Goal: Transaction & Acquisition: Purchase product/service

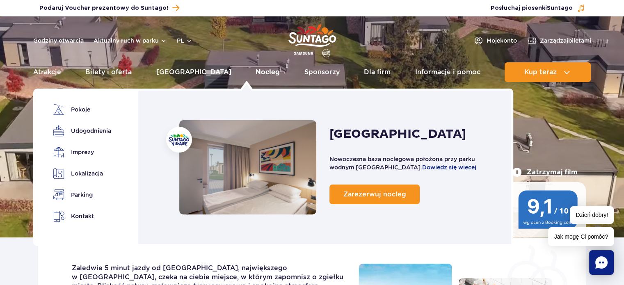
click at [256, 71] on link "Nocleg" at bounding box center [268, 72] width 24 height 20
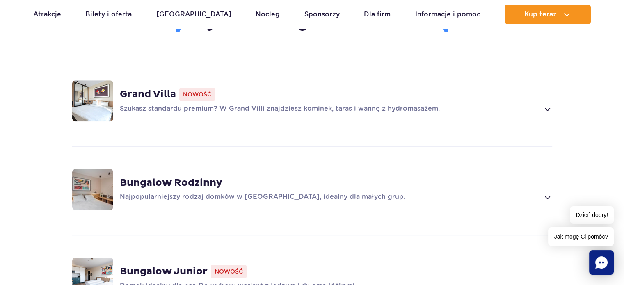
scroll to position [656, 0]
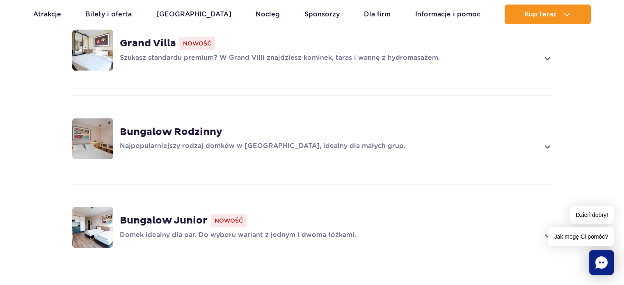
click at [547, 142] on span at bounding box center [546, 147] width 9 height 10
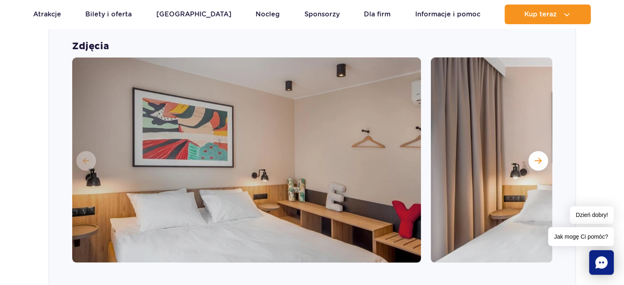
scroll to position [824, 0]
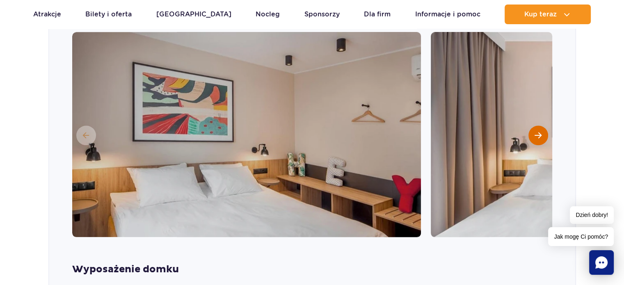
click at [535, 132] on span "Następny slajd" at bounding box center [538, 135] width 7 height 7
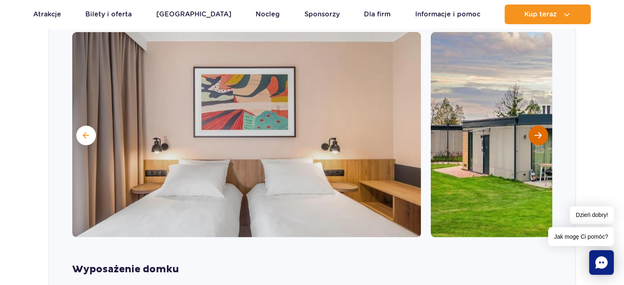
click at [539, 132] on span "Następny slajd" at bounding box center [538, 135] width 7 height 7
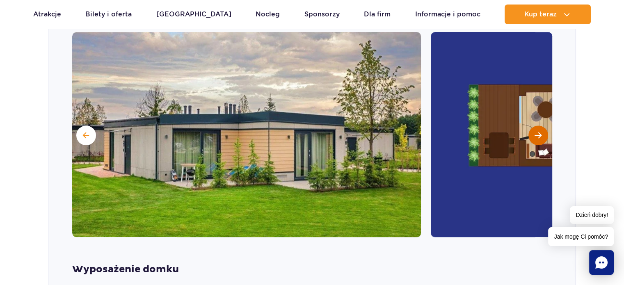
click at [537, 126] on button "Następny slajd" at bounding box center [538, 136] width 20 height 20
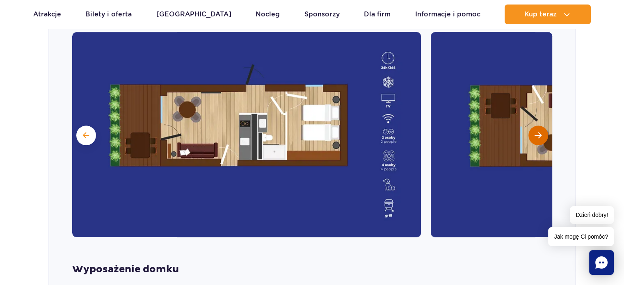
click at [540, 132] on span "Następny slajd" at bounding box center [538, 135] width 7 height 7
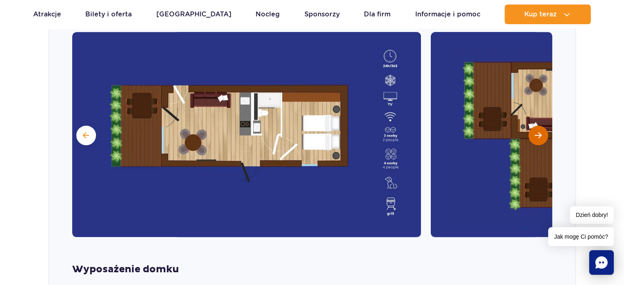
click at [537, 132] on span "Następny slajd" at bounding box center [538, 135] width 7 height 7
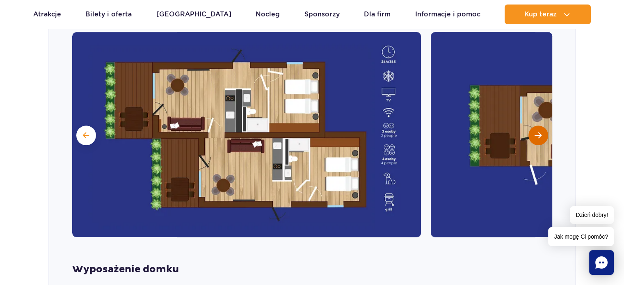
click at [537, 132] on span "Następny slajd" at bounding box center [538, 135] width 7 height 7
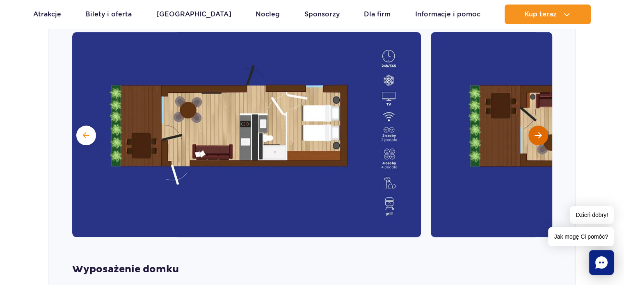
click at [537, 132] on span "Następny slajd" at bounding box center [538, 135] width 7 height 7
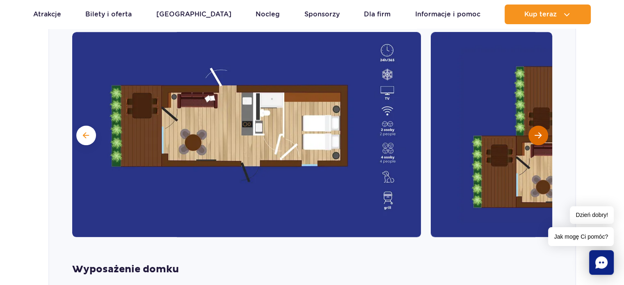
click at [537, 132] on span "Następny slajd" at bounding box center [538, 135] width 7 height 7
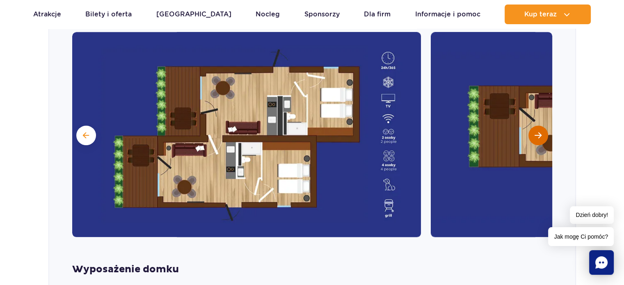
click at [537, 132] on span "Następny slajd" at bounding box center [538, 135] width 7 height 7
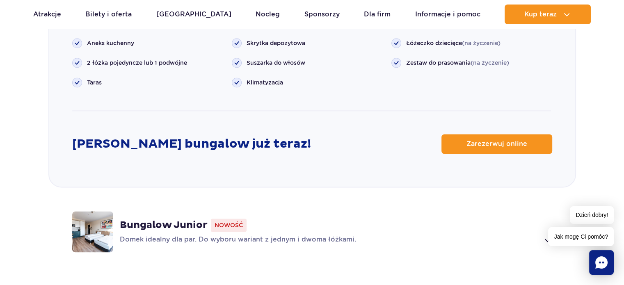
scroll to position [1111, 0]
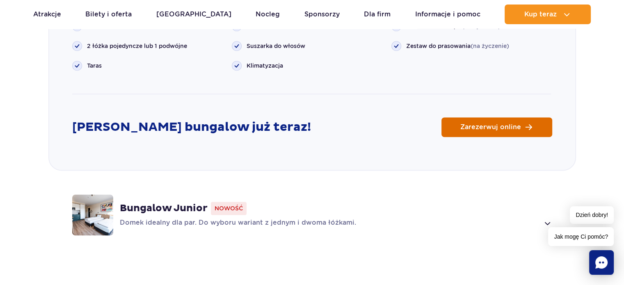
click at [500, 124] on span "Zarezerwuj online" at bounding box center [490, 127] width 61 height 7
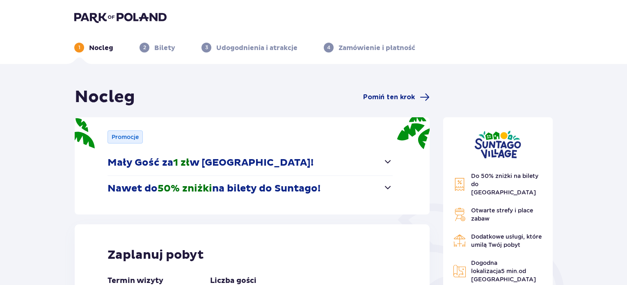
click at [388, 161] on span "button" at bounding box center [388, 162] width 10 height 10
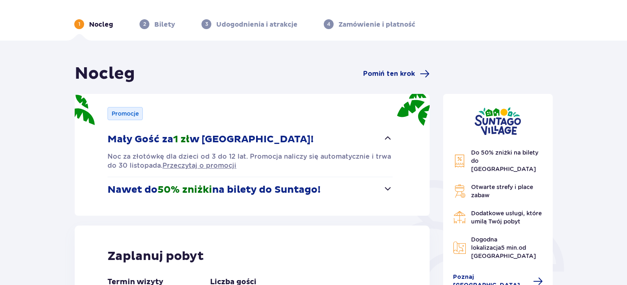
scroll to position [41, 0]
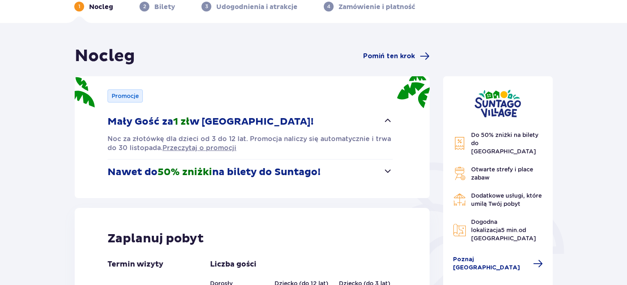
click at [388, 171] on span "button" at bounding box center [388, 171] width 10 height 10
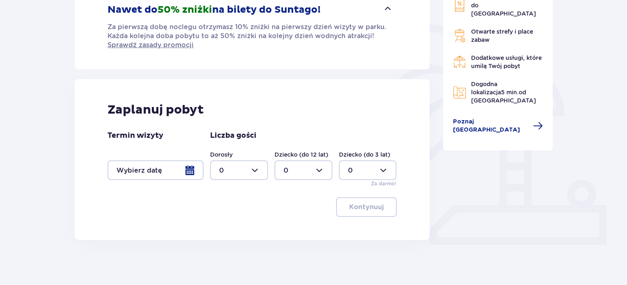
scroll to position [183, 0]
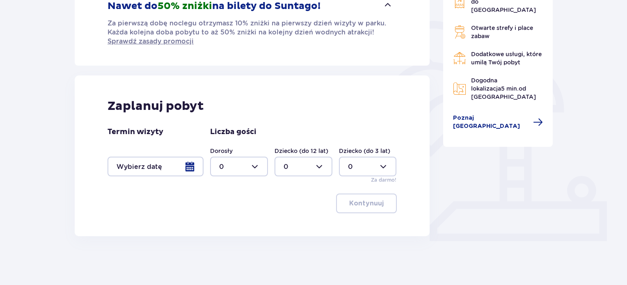
click at [192, 166] on div at bounding box center [155, 167] width 96 height 20
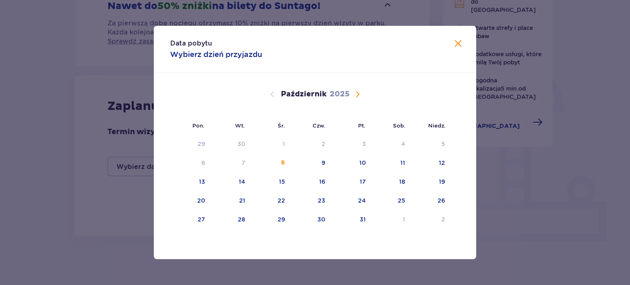
click at [357, 94] on span "Następny miesiąc" at bounding box center [358, 94] width 10 height 10
click at [404, 163] on div "8" at bounding box center [403, 163] width 4 height 8
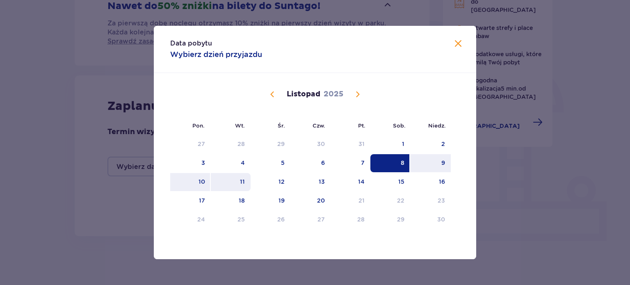
click at [236, 180] on div "11" at bounding box center [231, 182] width 40 height 18
type input "08.11.25 - 11.11.25"
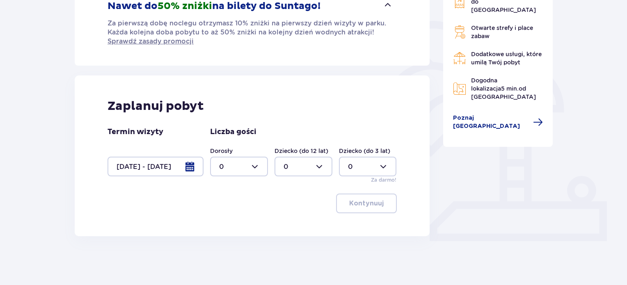
click at [254, 165] on div at bounding box center [239, 167] width 58 height 20
click at [223, 223] on div "2" at bounding box center [239, 225] width 40 height 9
type input "2"
click at [323, 165] on div at bounding box center [303, 167] width 58 height 20
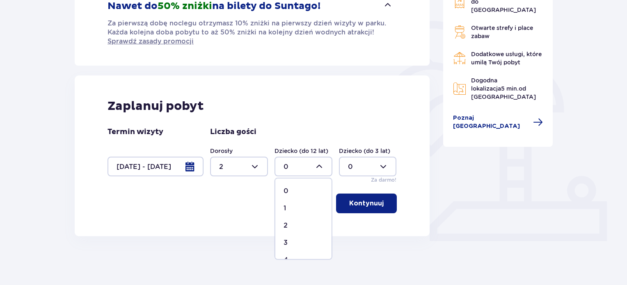
click at [286, 206] on p "1" at bounding box center [284, 208] width 2 height 9
type input "1"
click at [356, 204] on p "Kontynuuj" at bounding box center [366, 203] width 34 height 9
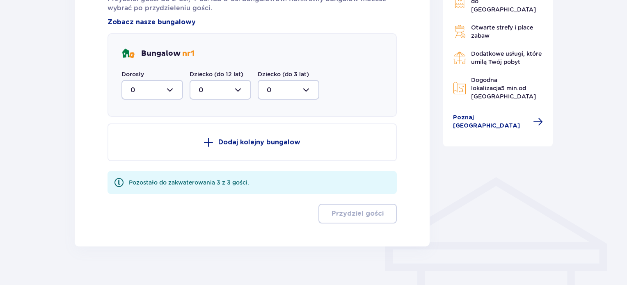
scroll to position [499, 0]
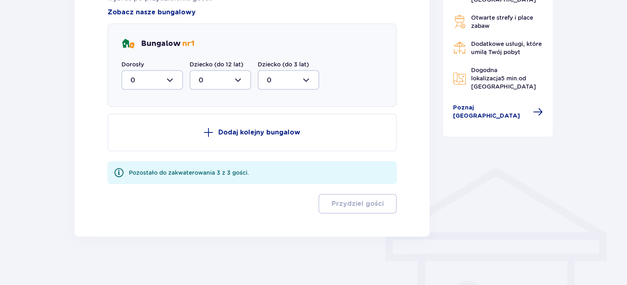
click at [169, 78] on div at bounding box center [152, 80] width 62 height 20
click at [129, 136] on span "2" at bounding box center [152, 139] width 60 height 17
type input "2"
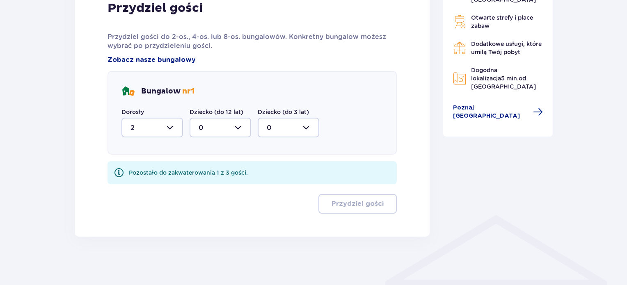
click at [231, 124] on div at bounding box center [221, 128] width 62 height 20
click at [201, 167] on div "1" at bounding box center [220, 169] width 43 height 9
type input "1"
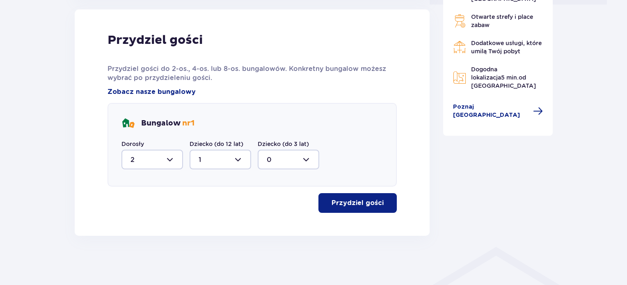
scroll to position [418, 0]
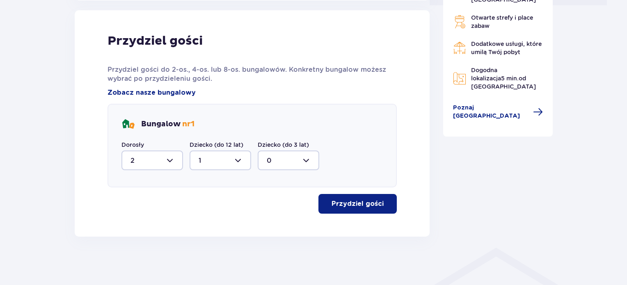
click at [347, 203] on p "Przydziel gości" at bounding box center [357, 203] width 52 height 9
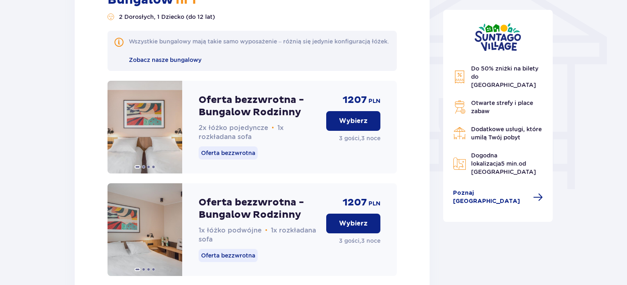
scroll to position [737, 0]
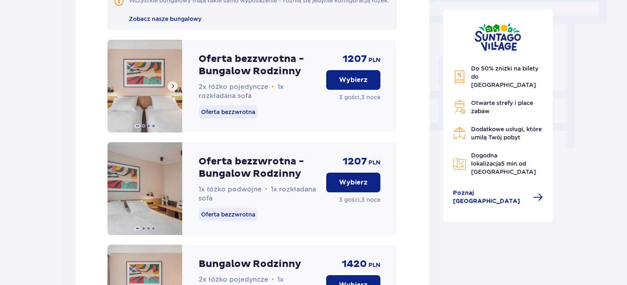
click at [174, 89] on span at bounding box center [172, 86] width 7 height 7
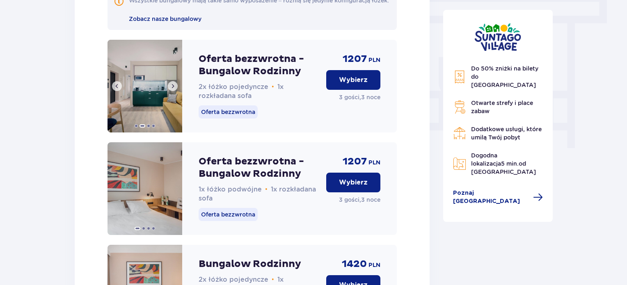
click at [174, 89] on span at bounding box center [172, 86] width 7 height 7
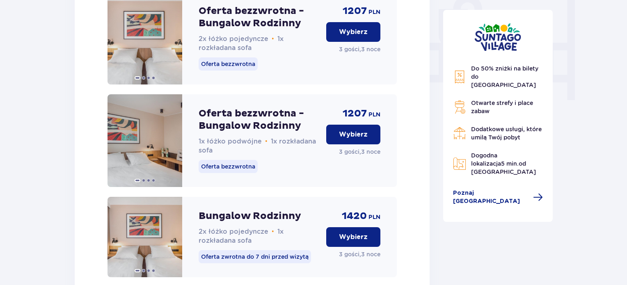
scroll to position [786, 0]
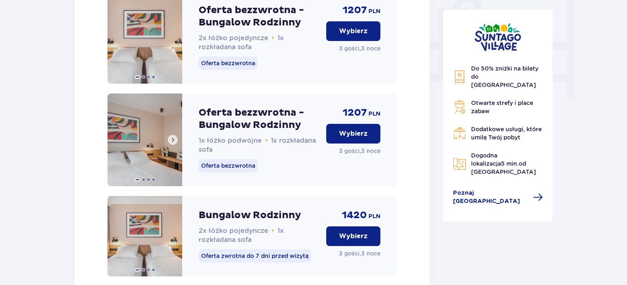
click at [174, 143] on span at bounding box center [172, 140] width 7 height 7
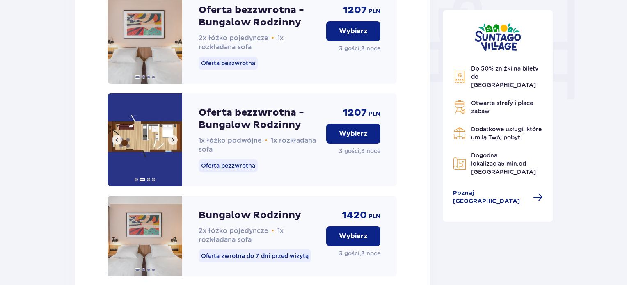
click at [174, 143] on span at bounding box center [172, 140] width 7 height 7
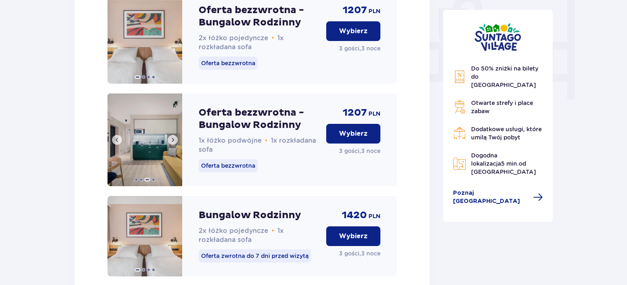
click at [174, 143] on span at bounding box center [172, 140] width 7 height 7
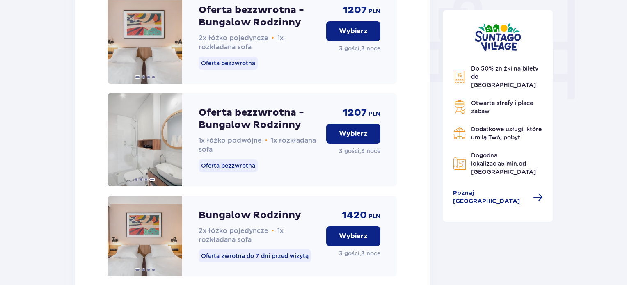
click at [354, 36] on p "Wybierz" at bounding box center [353, 31] width 29 height 9
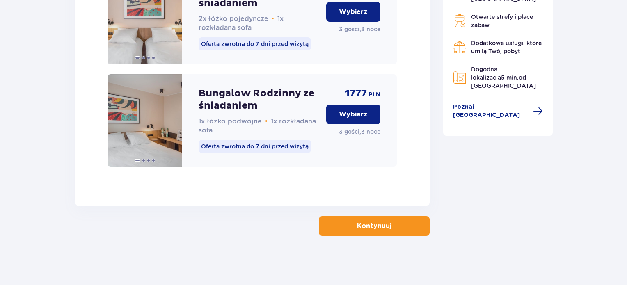
scroll to position [1430, 0]
click at [336, 231] on button "Kontynuuj" at bounding box center [374, 226] width 111 height 20
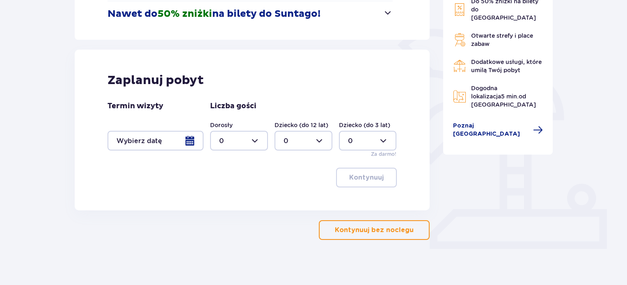
scroll to position [178, 0]
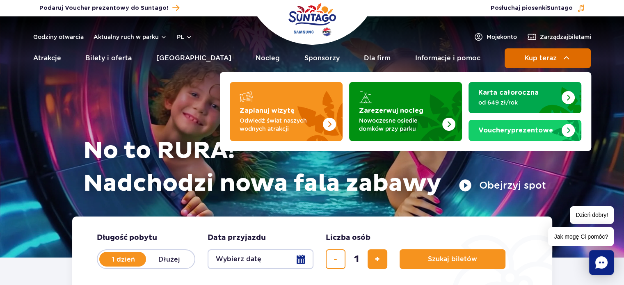
click at [562, 57] on img at bounding box center [567, 58] width 10 height 10
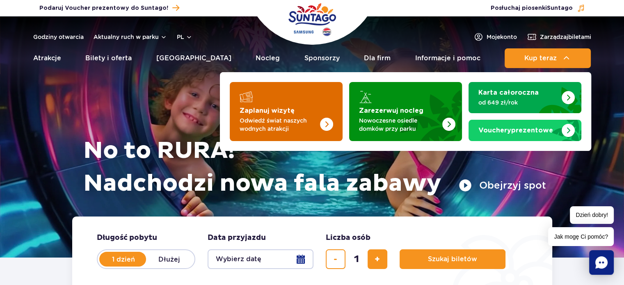
click at [323, 123] on img "Zaplanuj wizytę" at bounding box center [326, 124] width 13 height 13
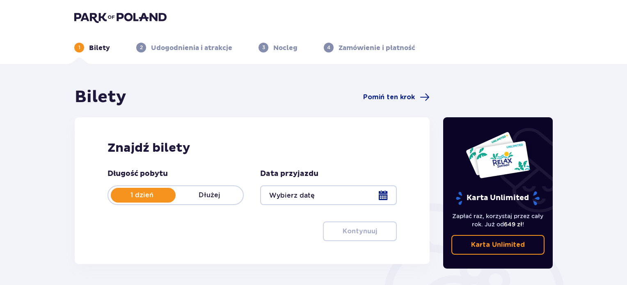
click at [215, 194] on p "Dłużej" at bounding box center [209, 195] width 67 height 9
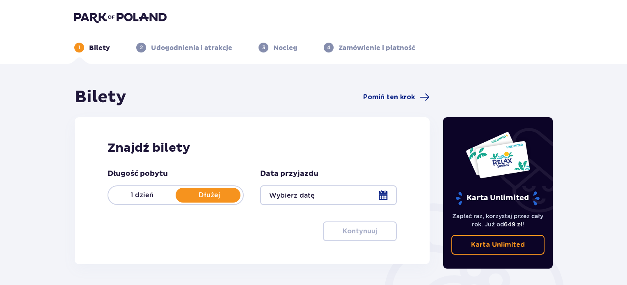
click at [139, 194] on p "1 dzień" at bounding box center [141, 195] width 67 height 9
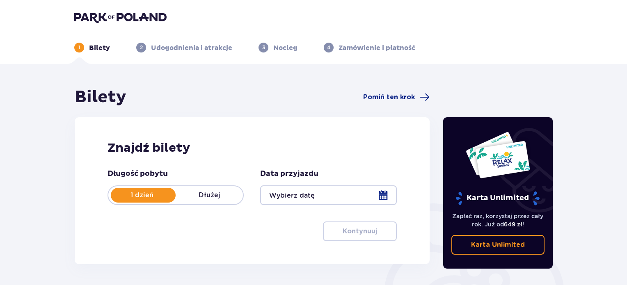
click at [213, 192] on p "Dłużej" at bounding box center [209, 195] width 67 height 9
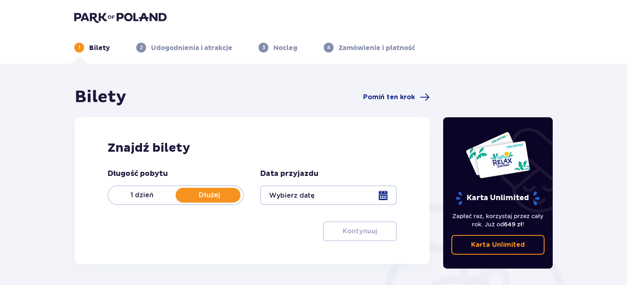
click at [291, 194] on div at bounding box center [328, 195] width 136 height 20
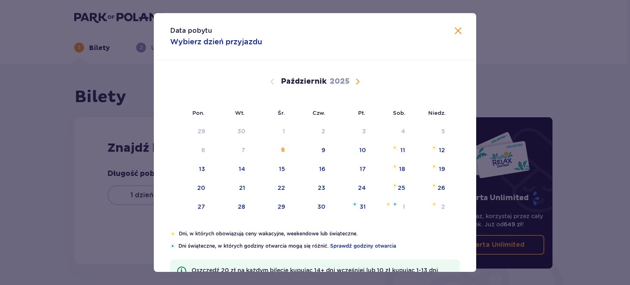
click at [354, 80] on span "Następny miesiąc" at bounding box center [358, 82] width 10 height 10
click at [399, 148] on div "8" at bounding box center [390, 151] width 40 height 18
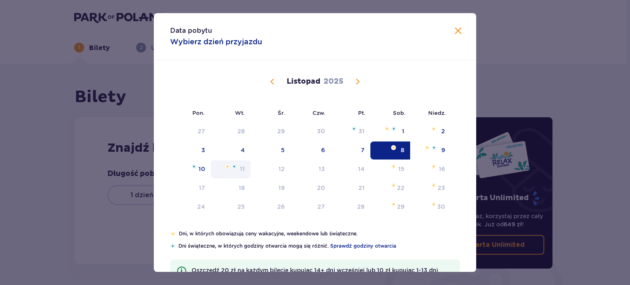
click at [241, 169] on div "11" at bounding box center [242, 169] width 5 height 8
click at [200, 167] on div "10" at bounding box center [202, 169] width 7 height 8
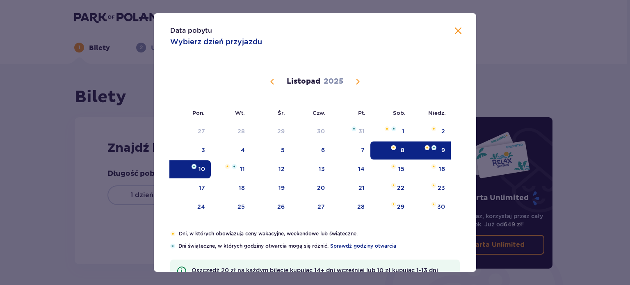
type input "[DATE] - [DATE]"
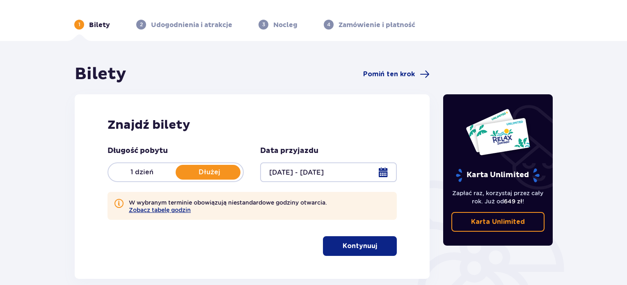
scroll to position [41, 0]
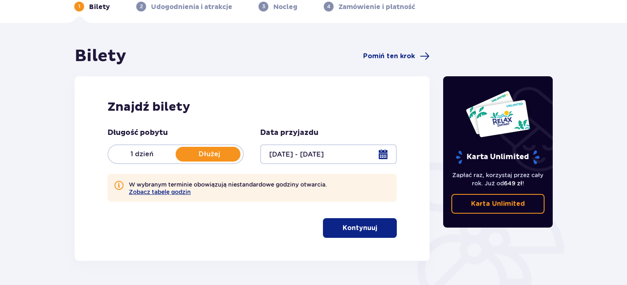
click at [343, 225] on p "Kontynuuj" at bounding box center [360, 228] width 34 height 9
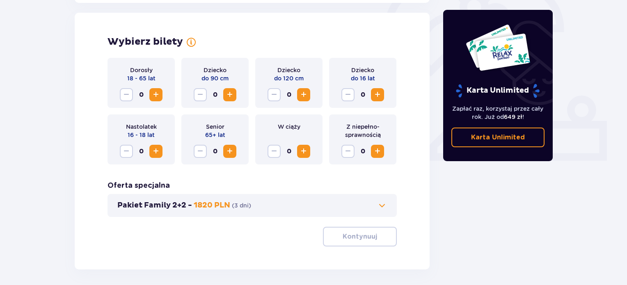
scroll to position [266, 0]
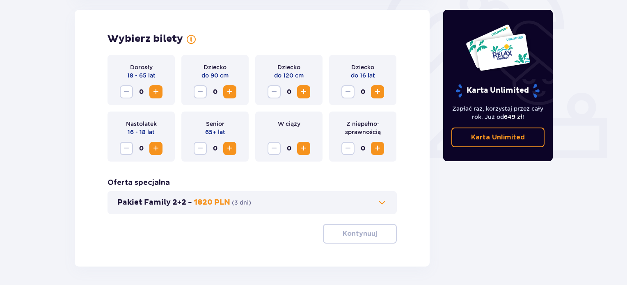
click at [155, 91] on span "Zwiększ" at bounding box center [156, 92] width 10 height 10
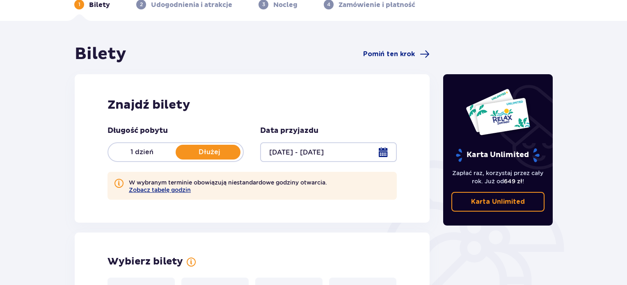
scroll to position [0, 0]
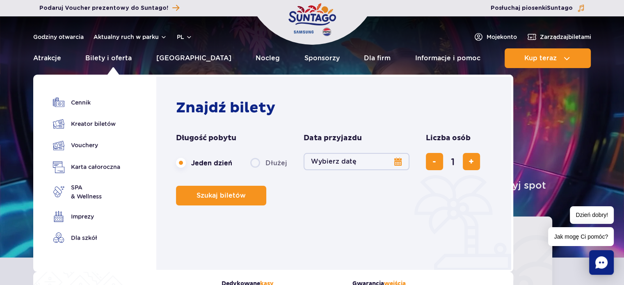
click at [263, 162] on label "Dłużej" at bounding box center [268, 162] width 37 height 17
click at [259, 170] on input "Dłużej" at bounding box center [254, 171] width 9 height 2
radio input "false"
radio input "true"
radio input "false"
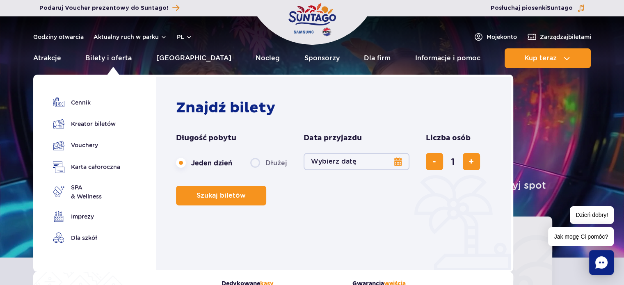
radio input "true"
click at [397, 162] on button "Wybierz datę" at bounding box center [357, 161] width 106 height 17
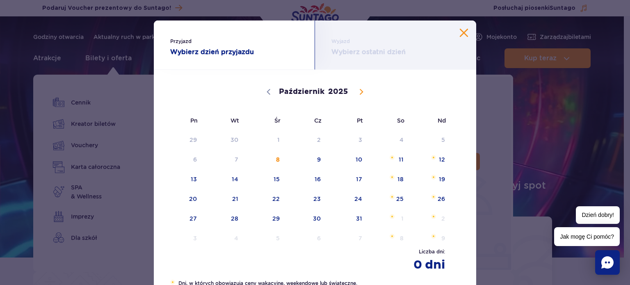
click at [359, 90] on icon at bounding box center [362, 92] width 6 height 6
select select "10"
click at [398, 160] on span "8" at bounding box center [389, 159] width 41 height 19
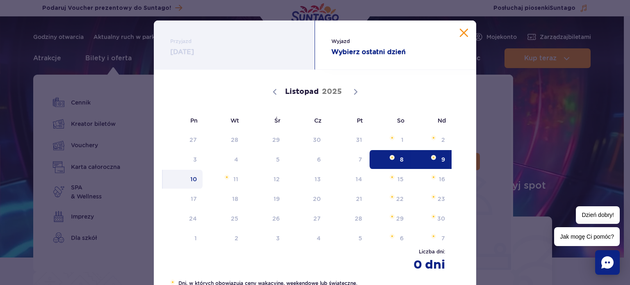
click at [192, 178] on span "10" at bounding box center [182, 179] width 41 height 19
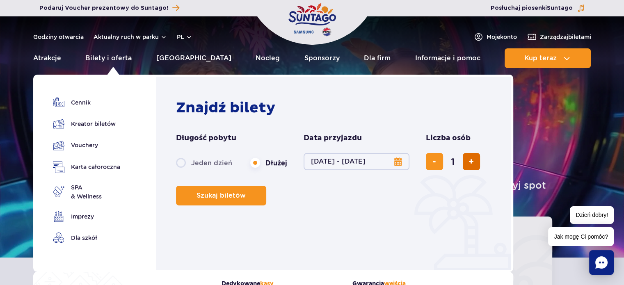
click at [469, 162] on span "dodaj bilet" at bounding box center [470, 162] width 5 height 0
type input "2"
click at [469, 162] on span "dodaj bilet" at bounding box center [470, 162] width 5 height 0
type input "3"
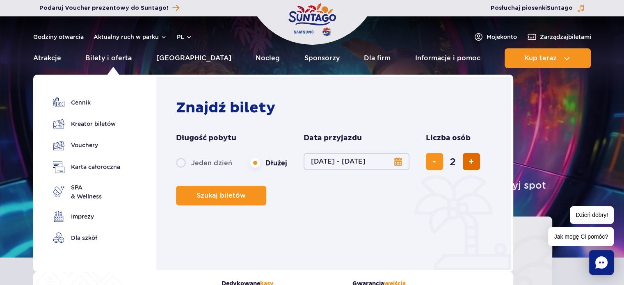
type input "3"
click at [469, 162] on span "dodaj bilet" at bounding box center [470, 162] width 5 height 0
type input "4"
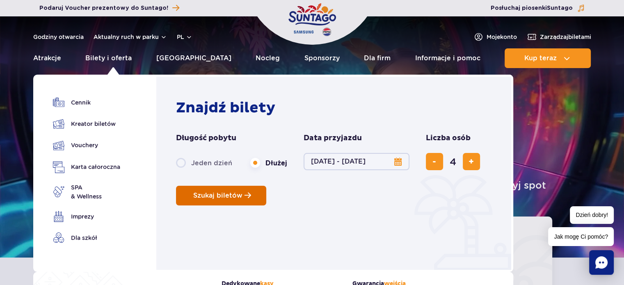
click at [225, 194] on span "Szukaj biletów" at bounding box center [217, 195] width 49 height 7
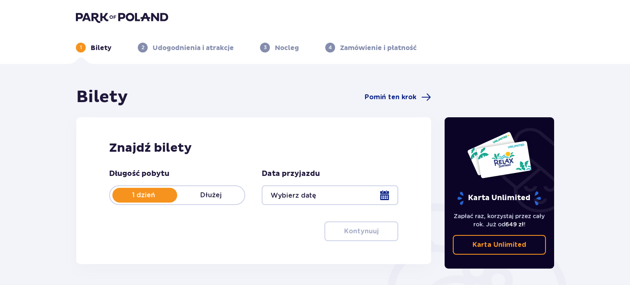
type input "[DATE] - [DATE]"
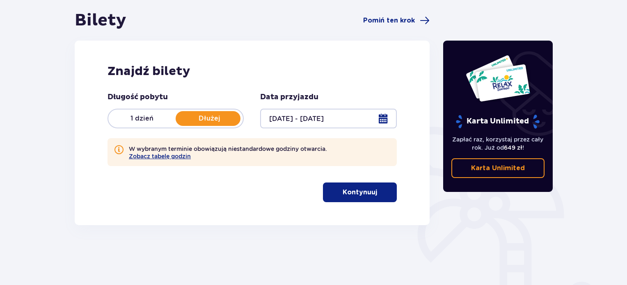
scroll to position [82, 0]
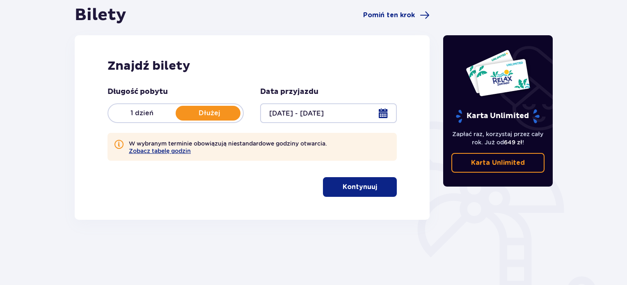
click at [372, 193] on button "Kontynuuj" at bounding box center [360, 187] width 74 height 20
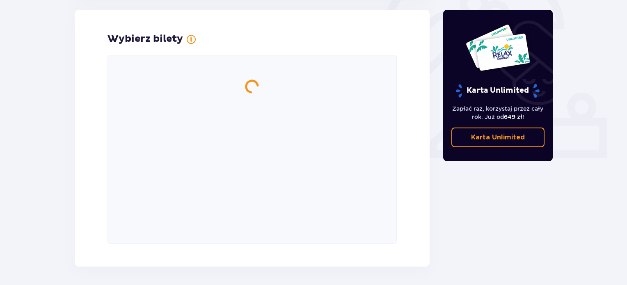
scroll to position [266, 0]
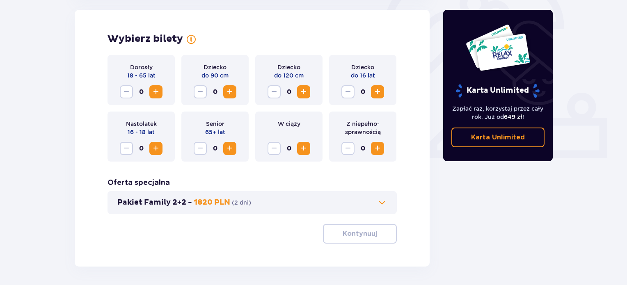
click at [156, 87] on span "Zwiększ" at bounding box center [156, 92] width 10 height 10
click at [155, 90] on span "Zwiększ" at bounding box center [156, 92] width 10 height 10
click at [378, 91] on span "Zwiększ" at bounding box center [377, 92] width 10 height 10
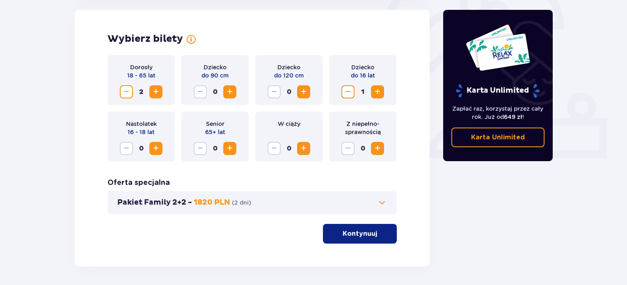
click at [157, 148] on span "Zwiększ" at bounding box center [156, 149] width 10 height 10
click at [379, 203] on span at bounding box center [382, 203] width 10 height 10
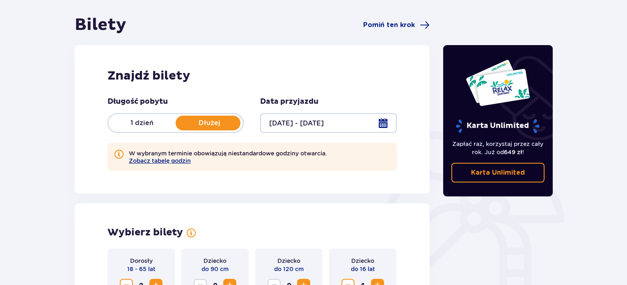
scroll to position [0, 0]
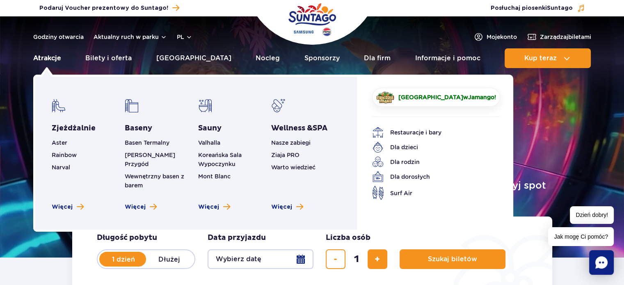
click at [53, 59] on link "Atrakcje" at bounding box center [47, 58] width 28 height 20
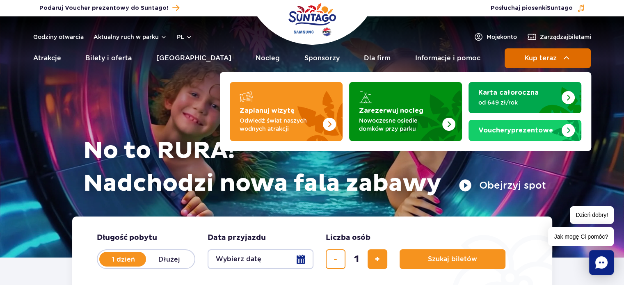
click at [536, 59] on span "Kup teraz" at bounding box center [540, 58] width 32 height 7
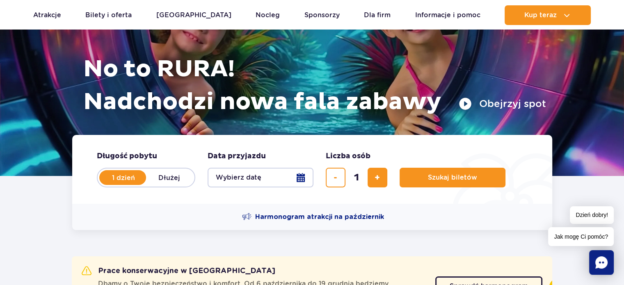
scroll to position [82, 0]
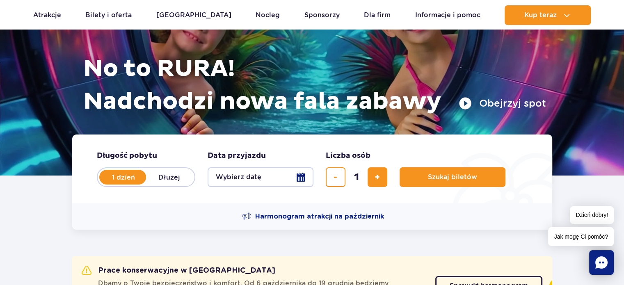
click at [298, 178] on button "Wybierz datę" at bounding box center [261, 177] width 106 height 20
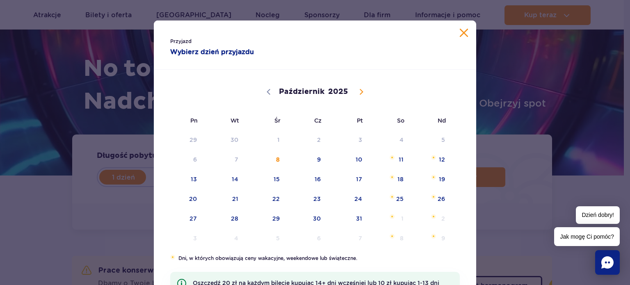
click at [359, 91] on icon at bounding box center [362, 92] width 6 height 6
select select "10"
click at [190, 178] on span "10" at bounding box center [182, 179] width 41 height 19
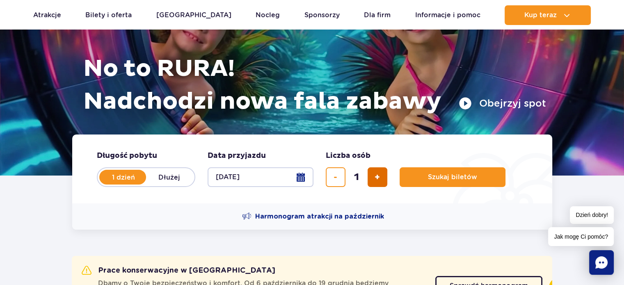
click at [380, 177] on button "dodaj bilet" at bounding box center [378, 177] width 20 height 20
type input "4"
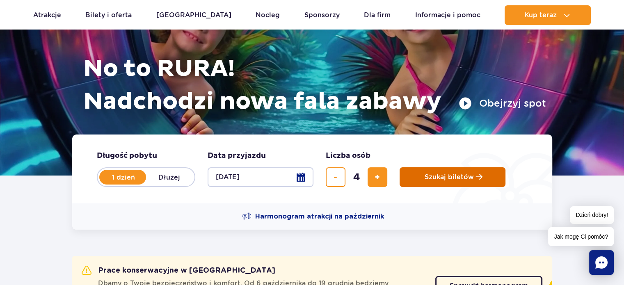
click at [444, 177] on span "Szukaj biletów" at bounding box center [449, 177] width 49 height 7
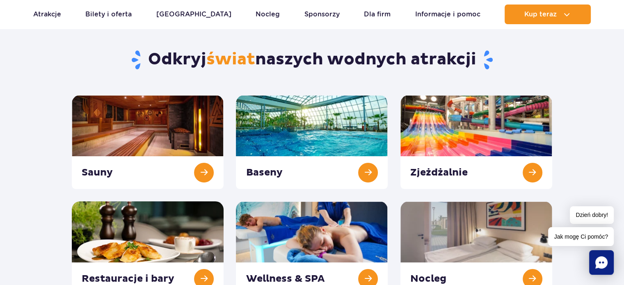
scroll to position [82, 0]
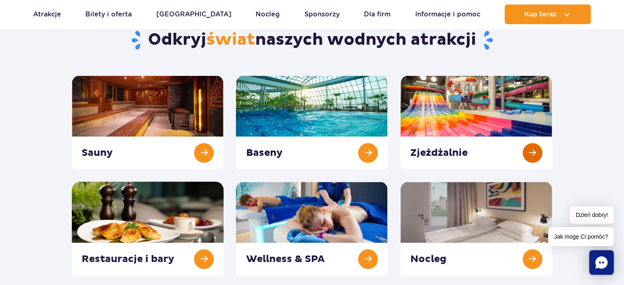
click at [499, 110] on link at bounding box center [476, 122] width 152 height 94
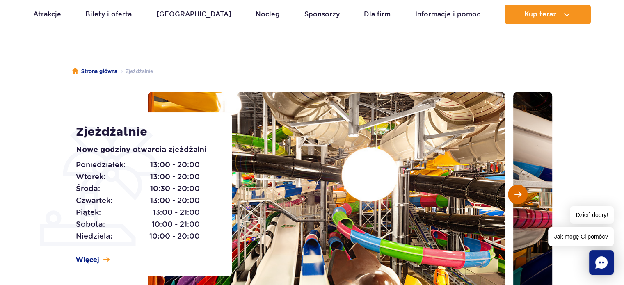
click at [522, 194] on button "Następny slajd" at bounding box center [518, 195] width 20 height 20
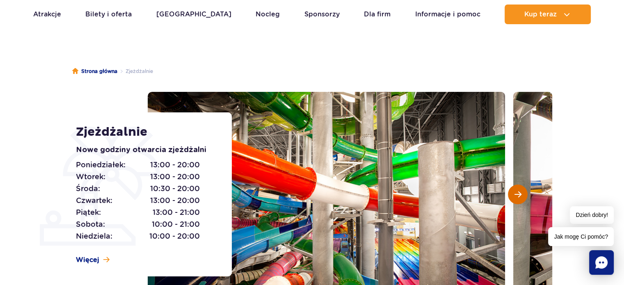
click at [522, 194] on button "Następny slajd" at bounding box center [518, 195] width 20 height 20
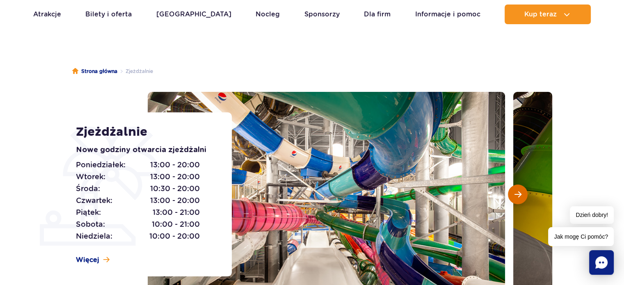
click at [522, 194] on button "Następny slajd" at bounding box center [518, 195] width 20 height 20
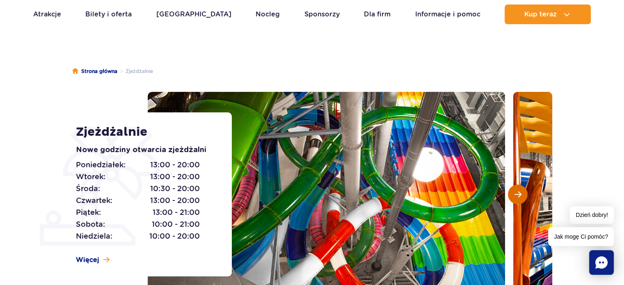
click at [522, 194] on button "Następny slajd" at bounding box center [518, 195] width 20 height 20
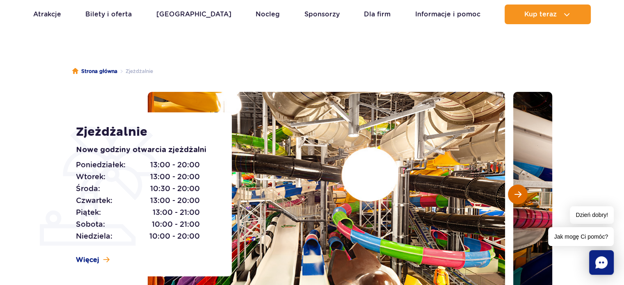
click at [520, 194] on span "Następny slajd" at bounding box center [517, 194] width 7 height 7
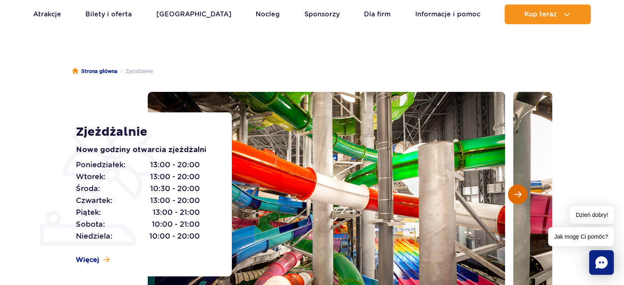
click at [520, 194] on span "Następny slajd" at bounding box center [517, 194] width 7 height 7
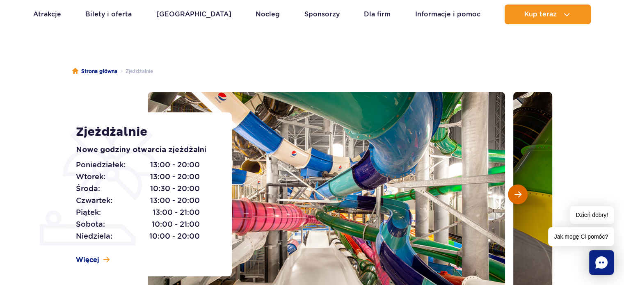
click at [520, 194] on span "Następny slajd" at bounding box center [517, 194] width 7 height 7
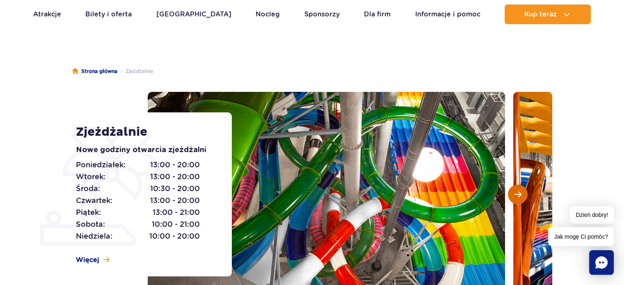
click at [520, 194] on span "Następny slajd" at bounding box center [517, 194] width 7 height 7
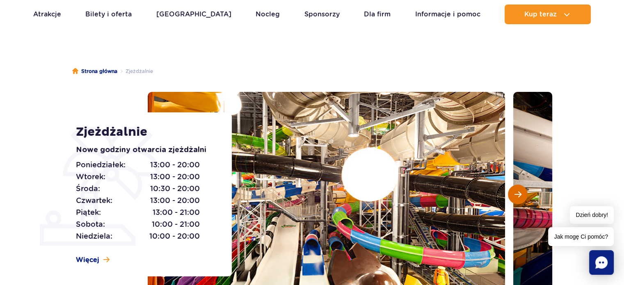
click at [520, 194] on span "Następny slajd" at bounding box center [517, 194] width 7 height 7
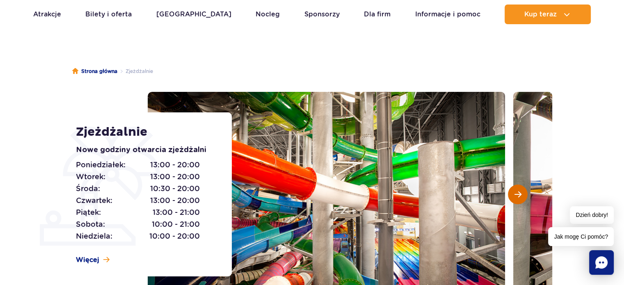
click at [520, 194] on span "Następny slajd" at bounding box center [517, 194] width 7 height 7
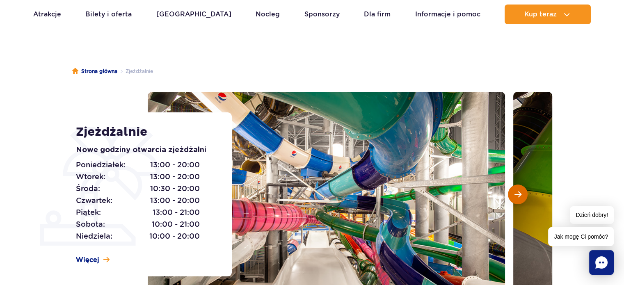
click at [520, 194] on span "Następny slajd" at bounding box center [517, 194] width 7 height 7
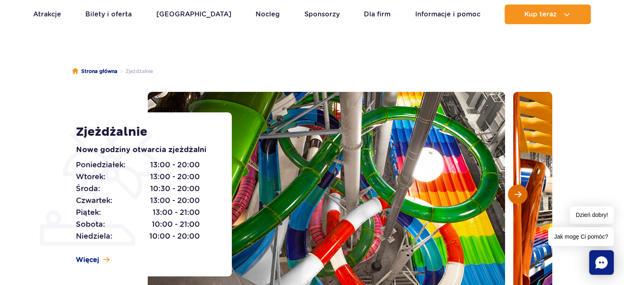
click at [520, 194] on span "Następny slajd" at bounding box center [517, 194] width 7 height 7
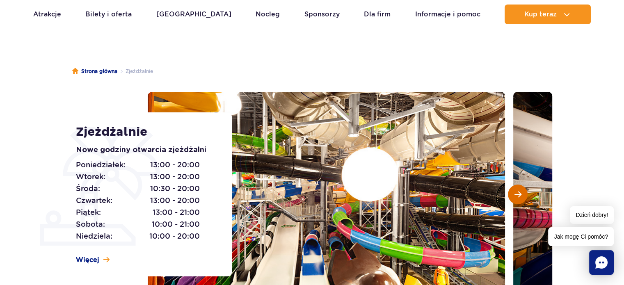
click at [520, 194] on span "Następny slajd" at bounding box center [517, 194] width 7 height 7
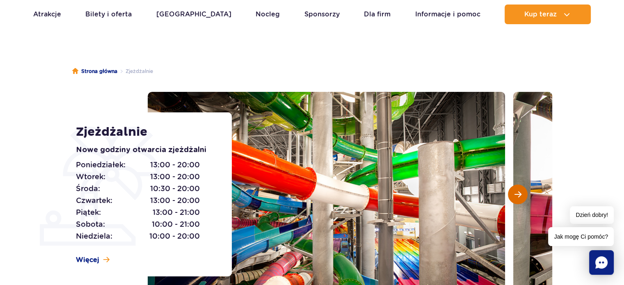
click at [520, 194] on span "Następny slajd" at bounding box center [517, 194] width 7 height 7
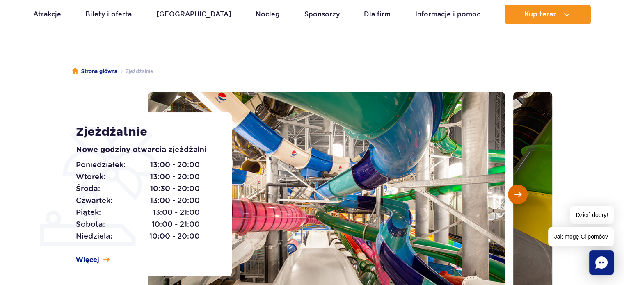
click at [520, 194] on span "Następny slajd" at bounding box center [517, 194] width 7 height 7
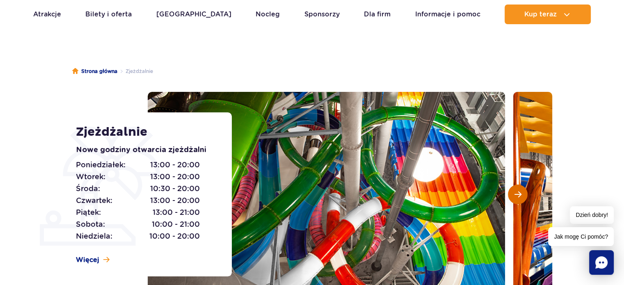
click at [520, 194] on span "Następny slajd" at bounding box center [517, 194] width 7 height 7
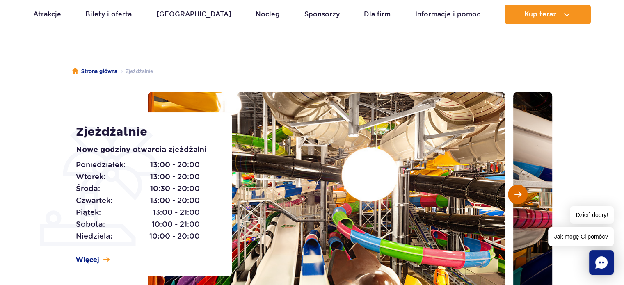
click at [520, 194] on span "Następny slajd" at bounding box center [517, 194] width 7 height 7
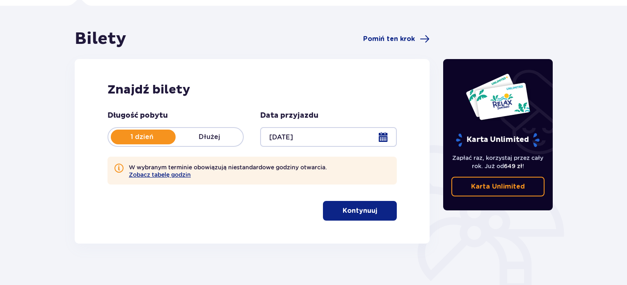
scroll to position [82, 0]
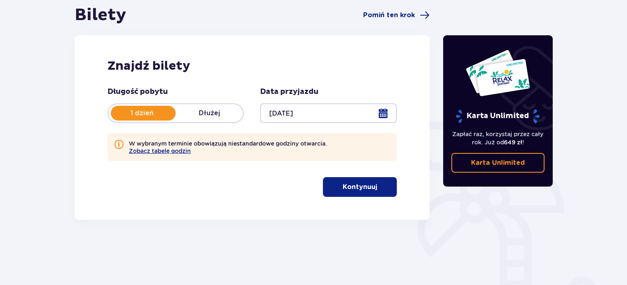
click at [359, 189] on p "Kontynuuj" at bounding box center [360, 187] width 34 height 9
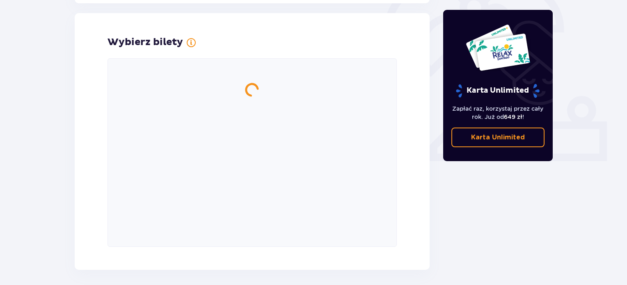
scroll to position [266, 0]
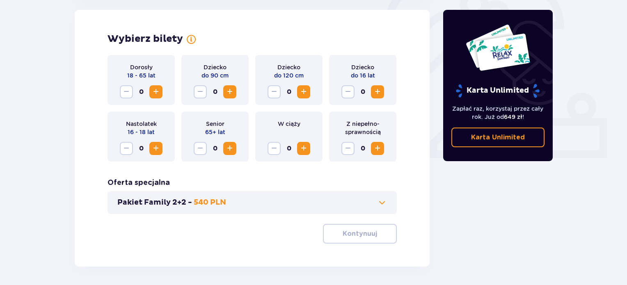
click at [156, 93] on span "Zwiększ" at bounding box center [156, 92] width 10 height 10
click at [375, 91] on span "Zwiększ" at bounding box center [377, 92] width 10 height 10
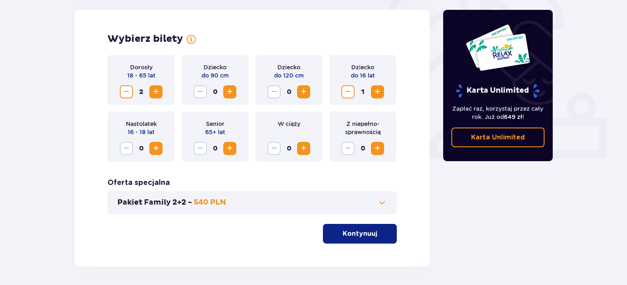
click at [158, 148] on span "Zwiększ" at bounding box center [156, 149] width 10 height 10
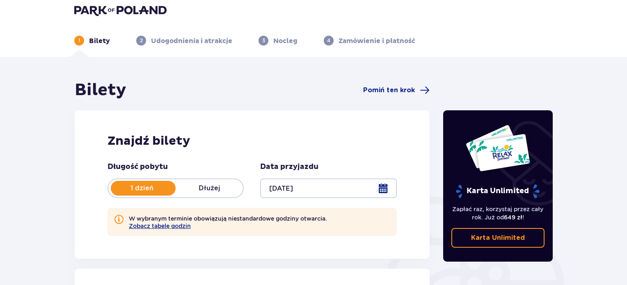
scroll to position [0, 0]
